Goal: Task Accomplishment & Management: Manage account settings

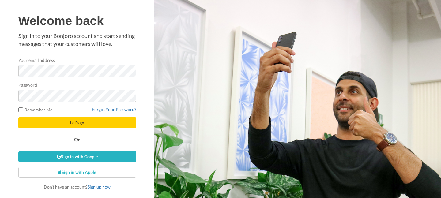
click at [51, 123] on button "Let's go" at bounding box center [77, 122] width 118 height 11
click at [59, 126] on button "Let's go" at bounding box center [77, 122] width 118 height 11
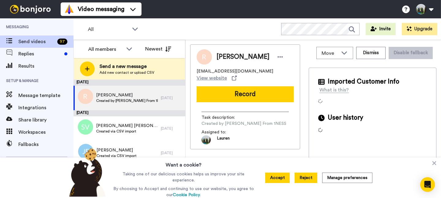
click at [310, 181] on button "Reject" at bounding box center [305, 178] width 23 height 10
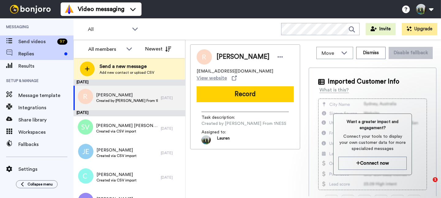
click at [36, 57] on span "Replies" at bounding box center [39, 53] width 43 height 7
